Goal: Navigation & Orientation: Find specific page/section

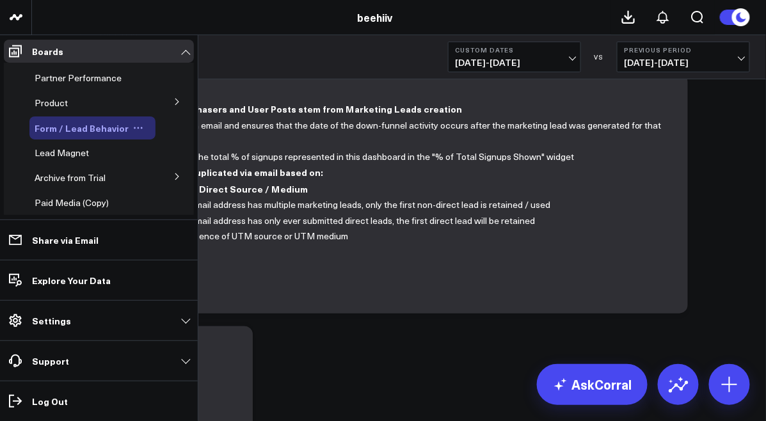
scroll to position [52, 0]
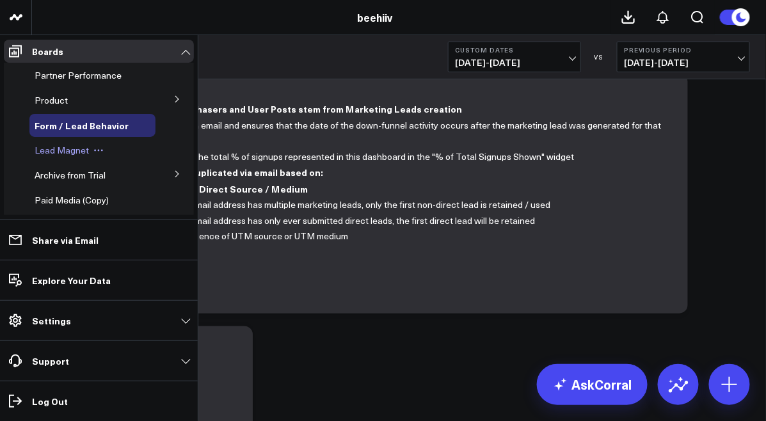
click at [76, 155] on span "Lead Magnet" at bounding box center [62, 150] width 54 height 12
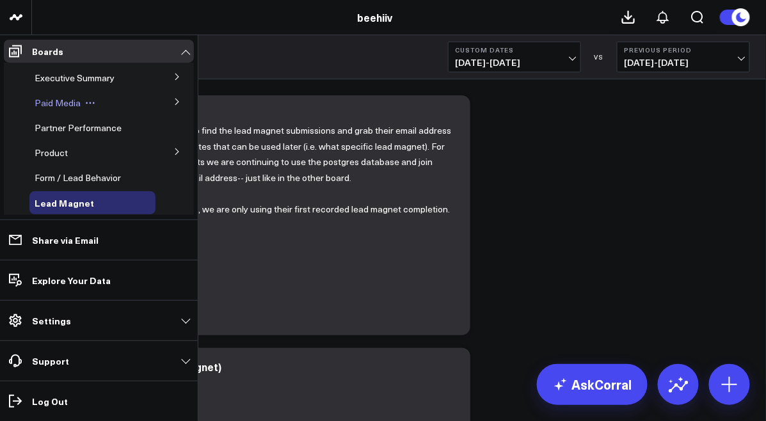
click at [59, 104] on span "Paid Media" at bounding box center [58, 103] width 46 height 12
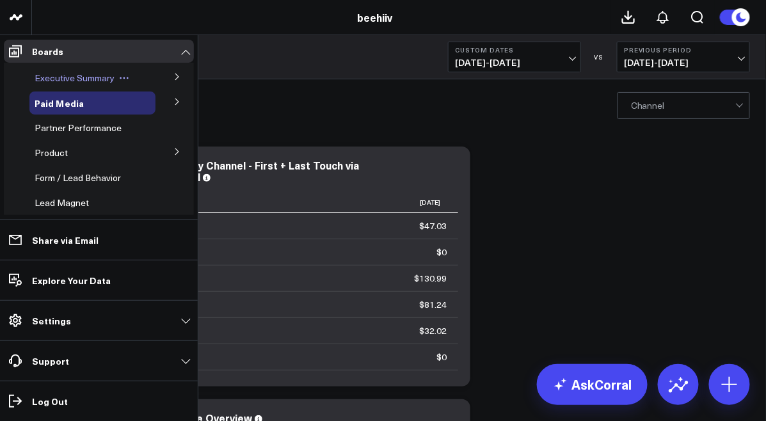
click at [70, 77] on span "Executive Summary" at bounding box center [75, 78] width 80 height 12
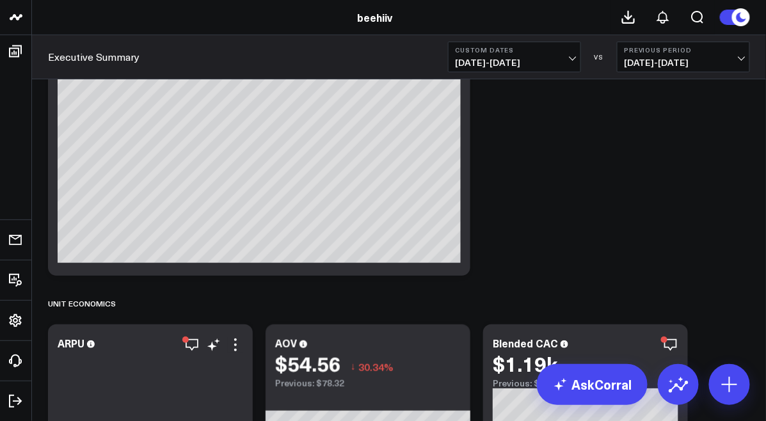
scroll to position [1218, 0]
